Goal: Book appointment/travel/reservation

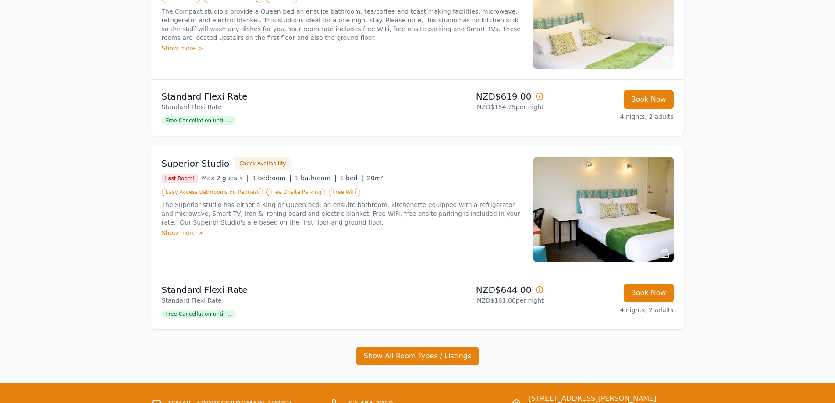
scroll to position [219, 0]
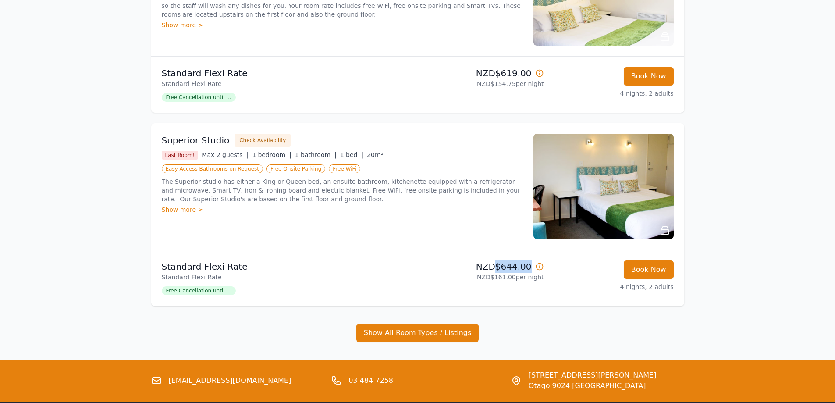
drag, startPoint x: 502, startPoint y: 266, endPoint x: 531, endPoint y: 264, distance: 29.0
click at [531, 264] on p "NZD$644.00" at bounding box center [482, 266] width 123 height 12
click at [520, 271] on p "NZD$644.00" at bounding box center [482, 266] width 123 height 12
drag, startPoint x: 519, startPoint y: 267, endPoint x: 500, endPoint y: 267, distance: 18.8
click at [500, 267] on p "NZD$644.00" at bounding box center [482, 266] width 123 height 12
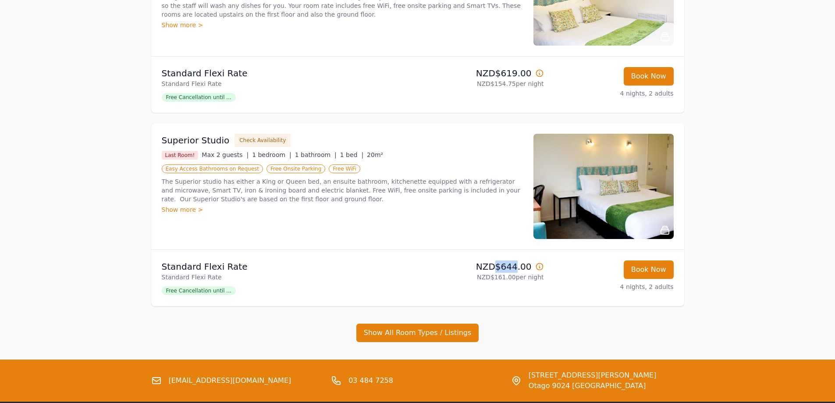
copy p "$644"
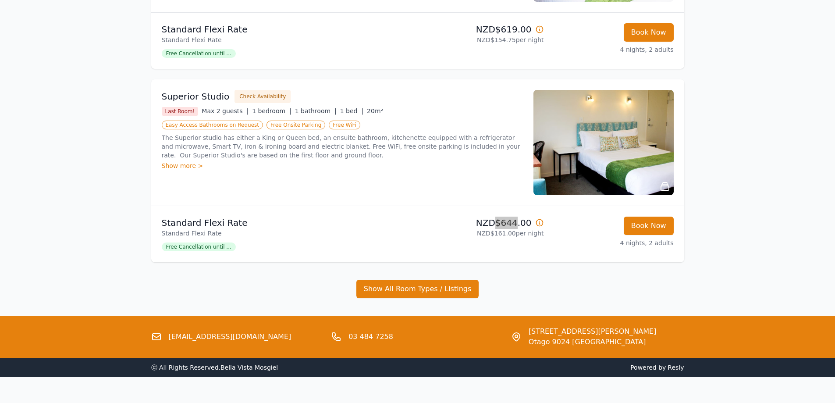
scroll to position [279, 0]
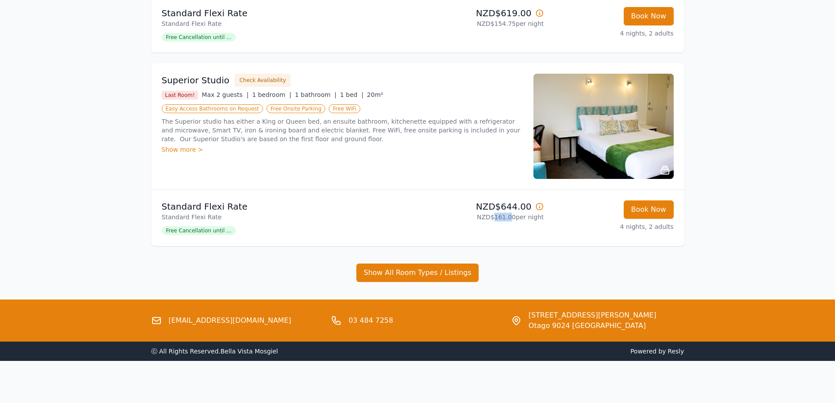
drag, startPoint x: 499, startPoint y: 219, endPoint x: 513, endPoint y: 217, distance: 14.2
click at [513, 217] on p "NZD$161.00 per night" at bounding box center [482, 217] width 123 height 9
click at [539, 238] on li "Standard Flexi Rate Standard Flexi Rate Free Cancellation until ... NZD$644.00 …" at bounding box center [417, 218] width 533 height 56
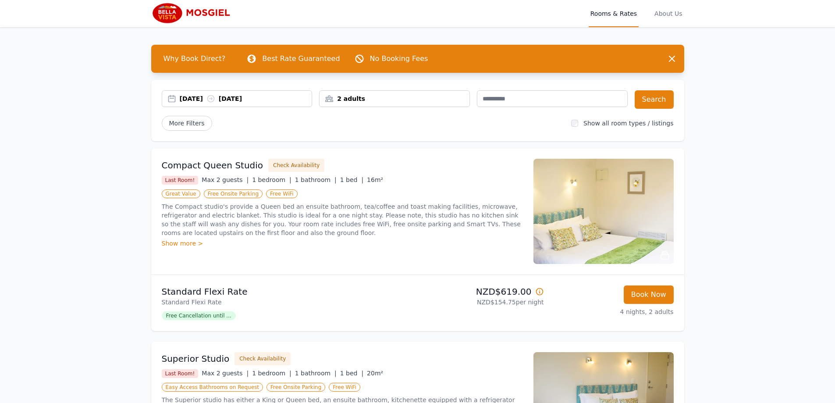
scroll to position [0, 0]
